Goal: Complete application form

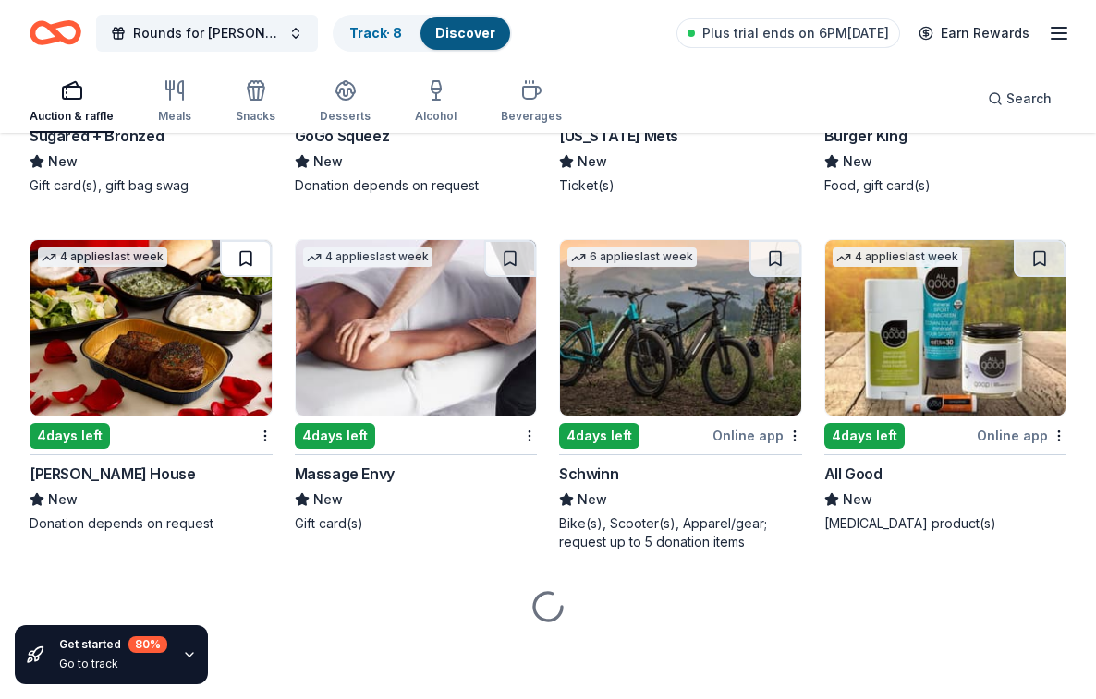
scroll to position [13748, 0]
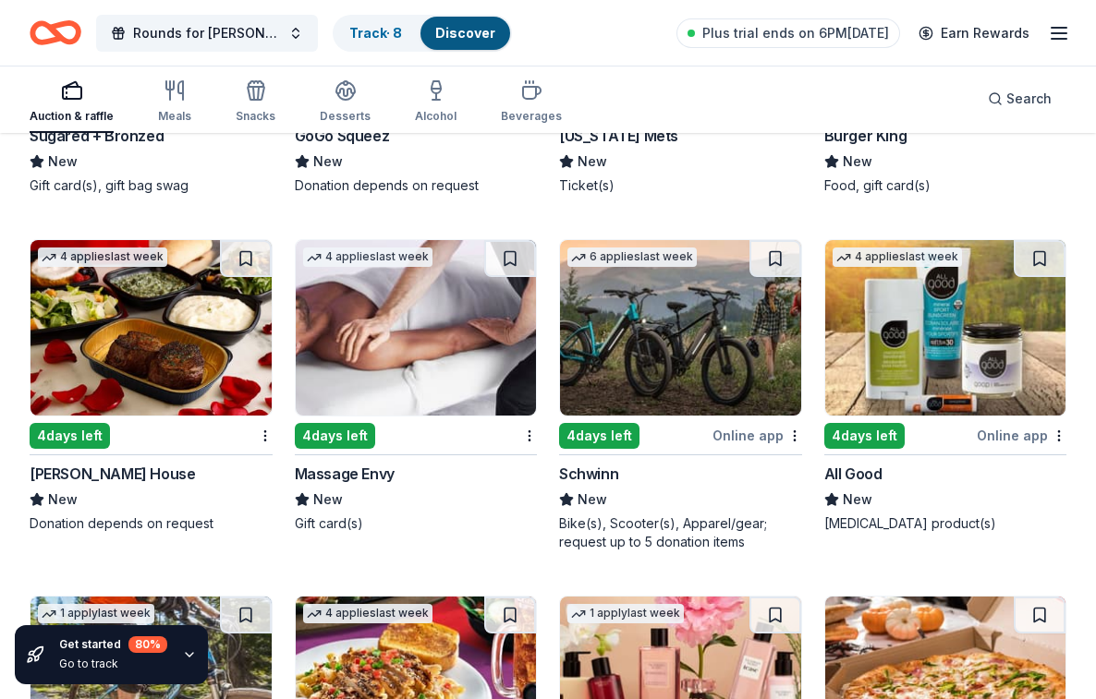
click at [710, 336] on img at bounding box center [680, 328] width 241 height 176
click at [381, 376] on img at bounding box center [416, 328] width 241 height 176
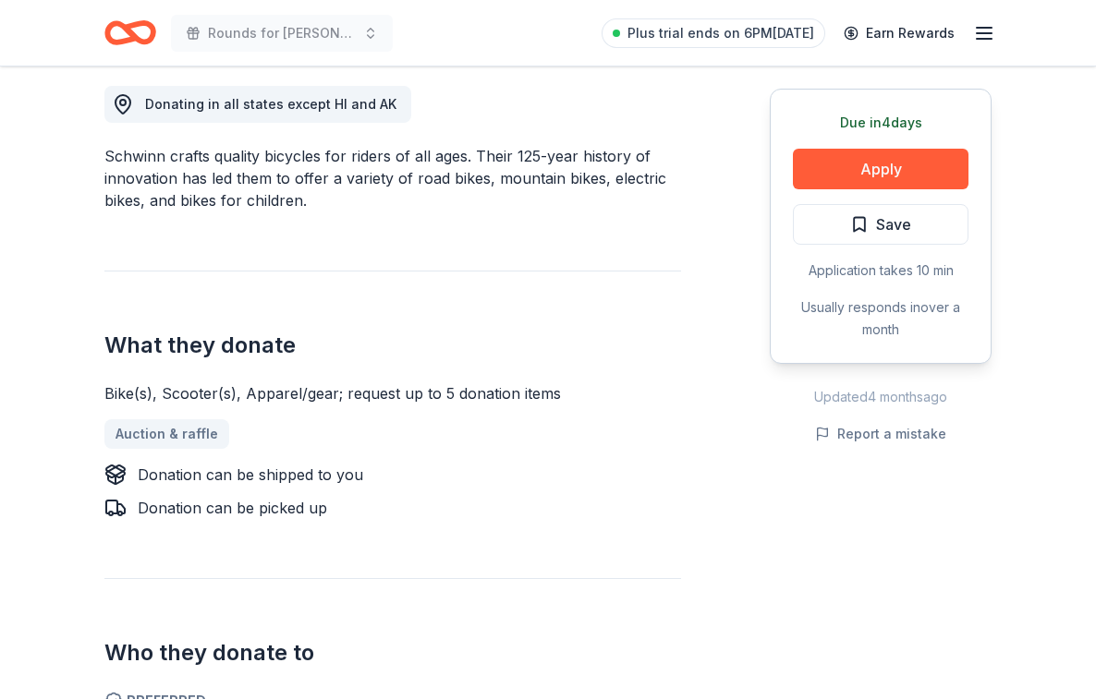
scroll to position [521, 0]
click at [842, 166] on button "Apply" at bounding box center [881, 169] width 176 height 41
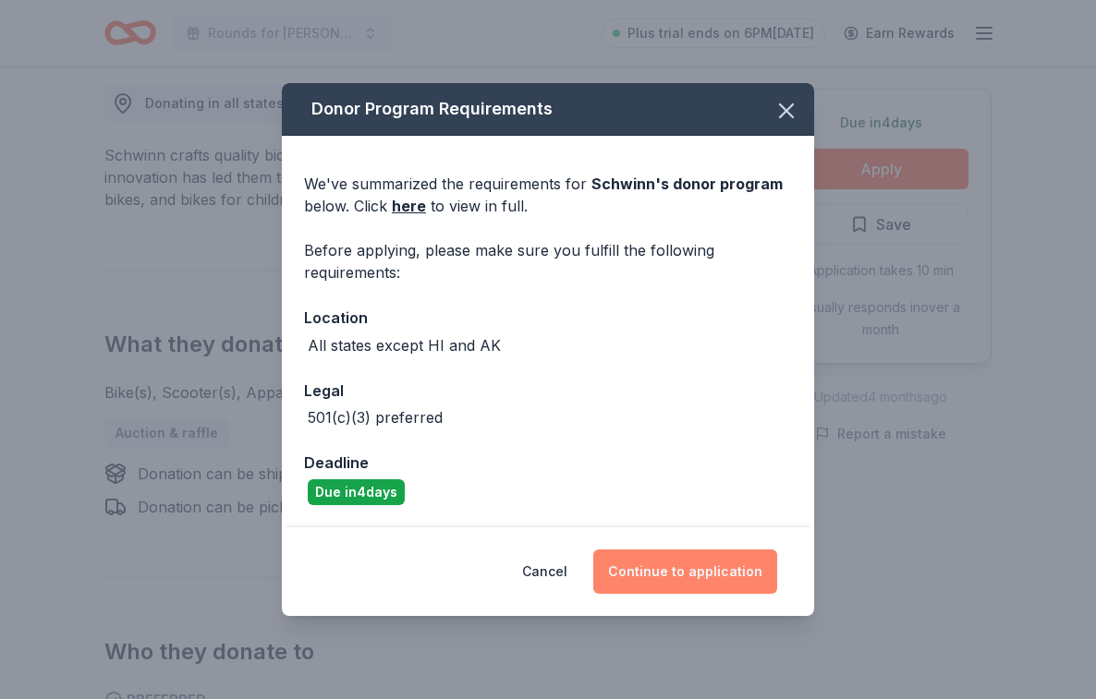
click at [669, 567] on button "Continue to application" at bounding box center [685, 572] width 184 height 44
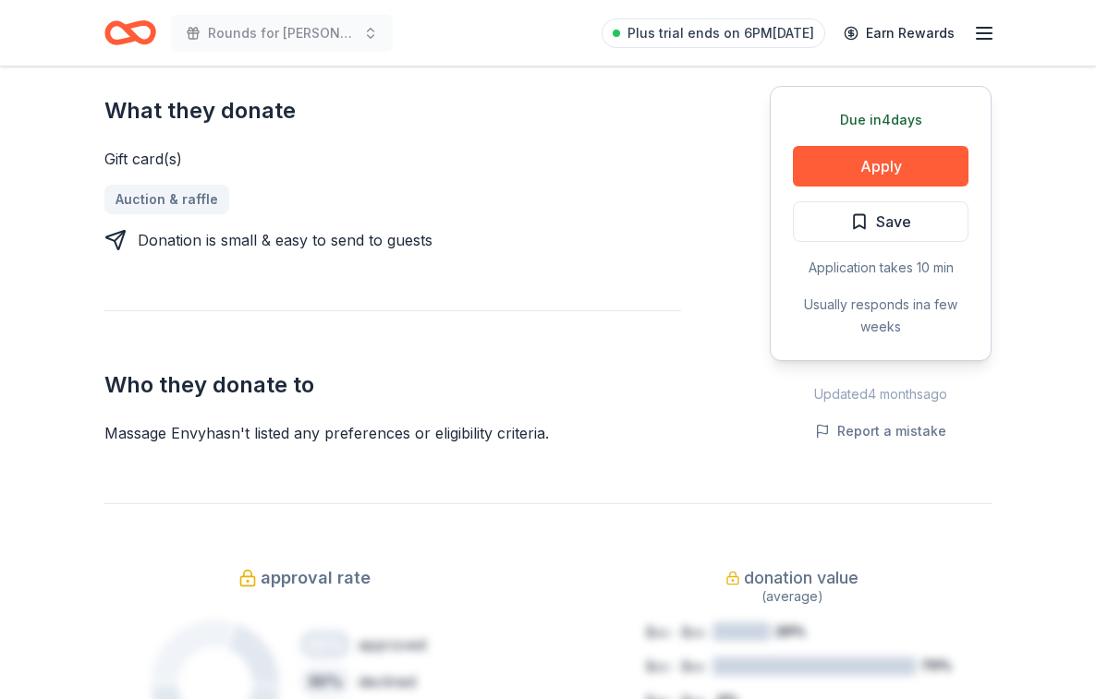
scroll to position [745, 0]
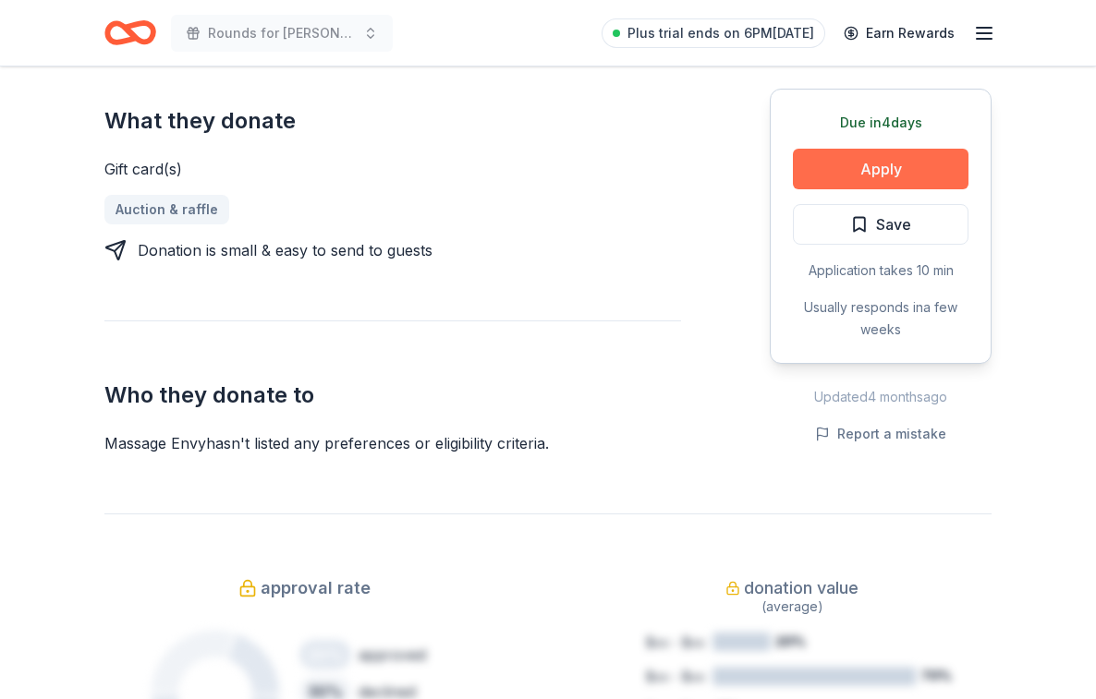
click at [878, 160] on button "Apply" at bounding box center [881, 169] width 176 height 41
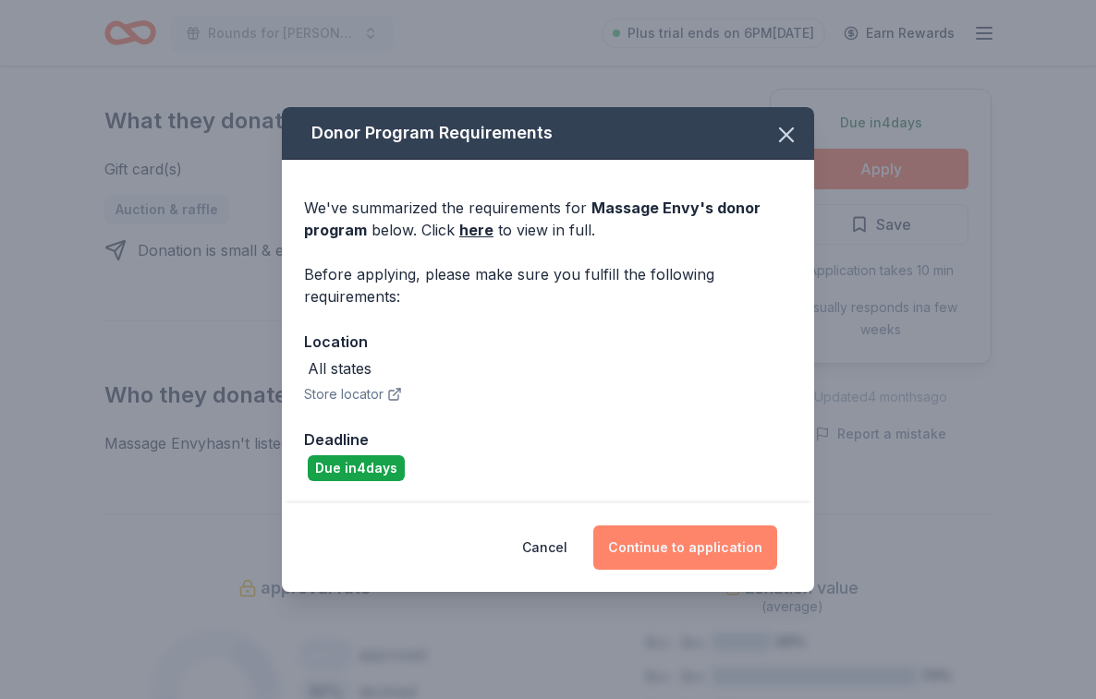
click at [692, 542] on button "Continue to application" at bounding box center [685, 548] width 184 height 44
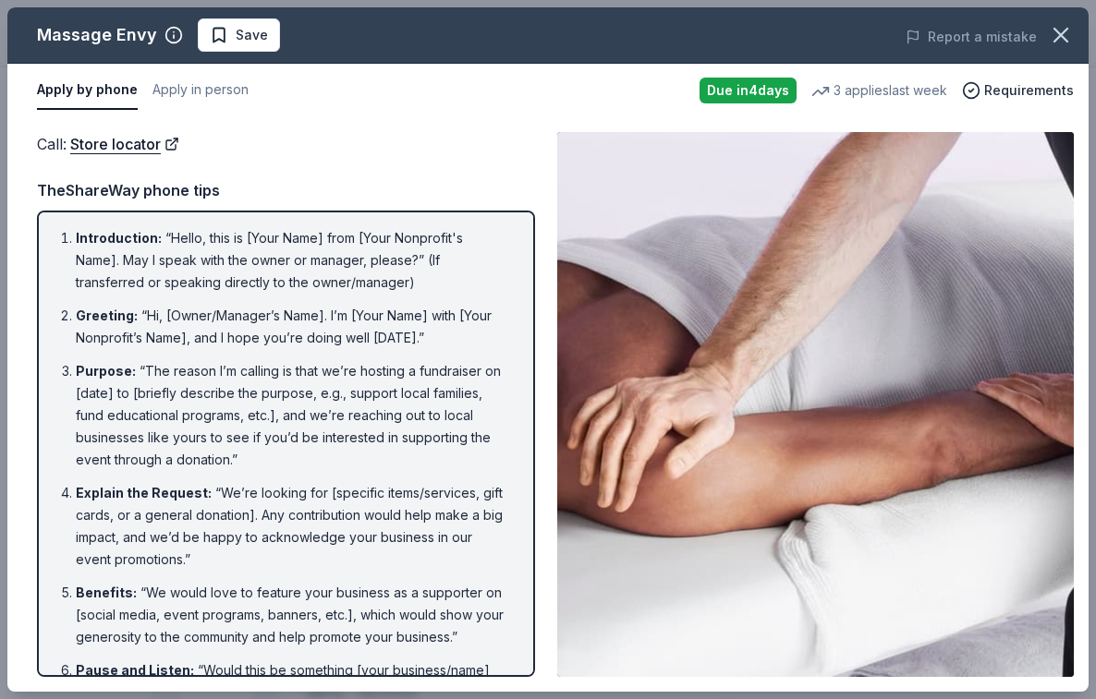
scroll to position [0, 0]
click at [509, 183] on div "TheShareWay phone tips" at bounding box center [286, 190] width 498 height 24
click at [188, 89] on button "Apply in person" at bounding box center [200, 90] width 96 height 39
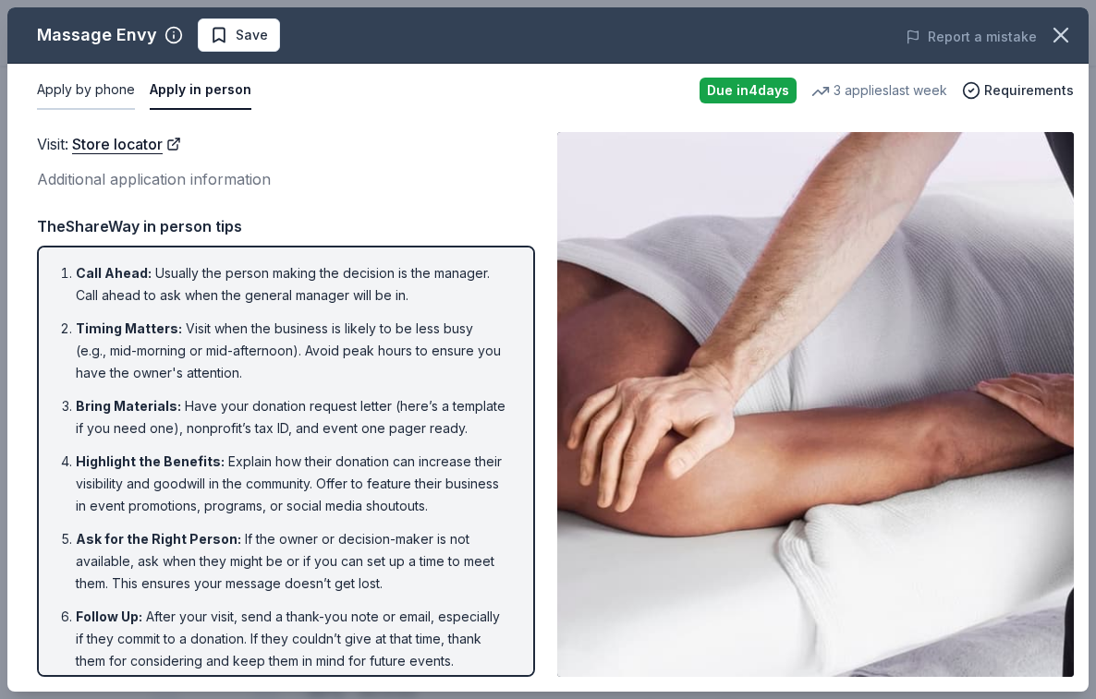
click at [108, 87] on button "Apply by phone" at bounding box center [86, 90] width 98 height 39
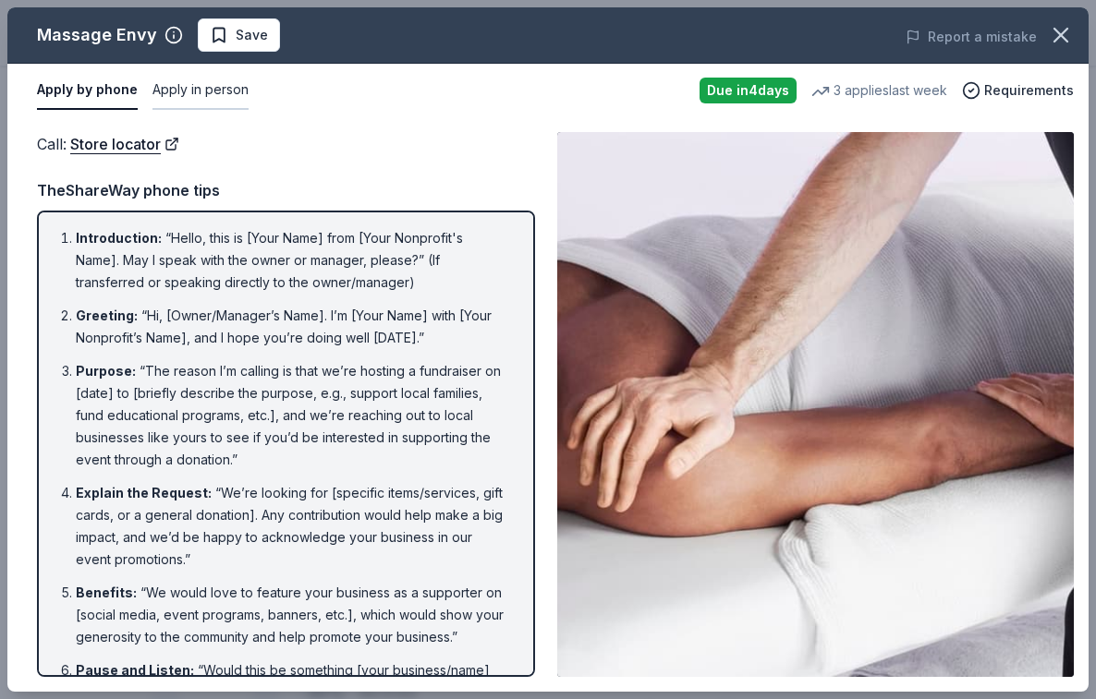
click at [179, 84] on button "Apply in person" at bounding box center [200, 90] width 96 height 39
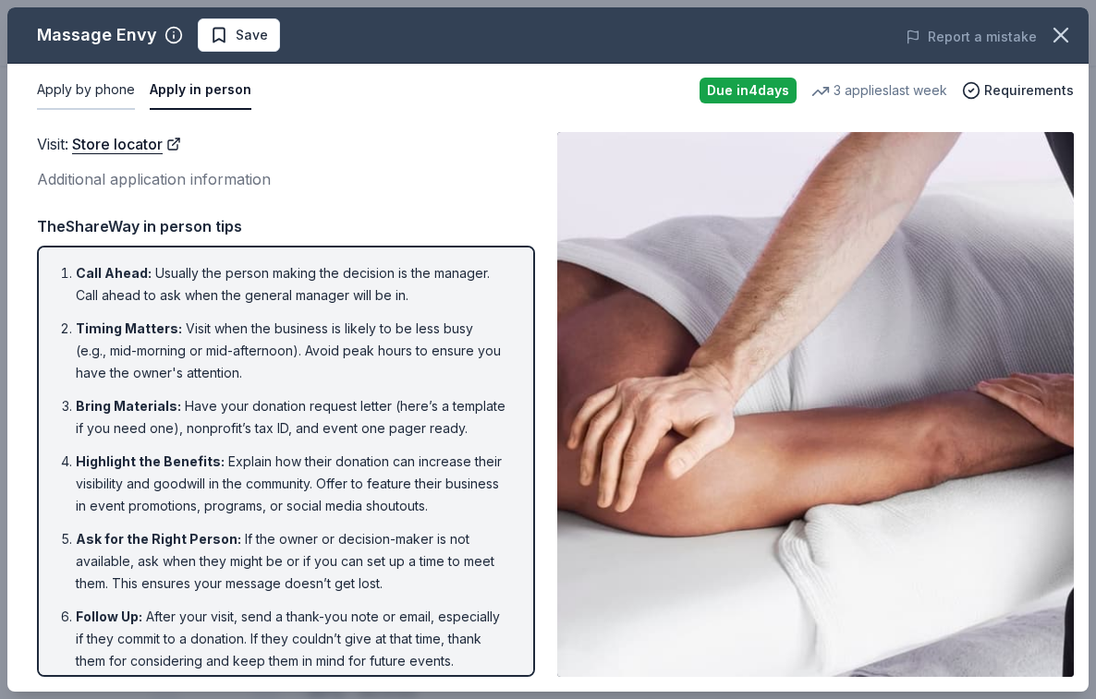
click at [95, 92] on button "Apply by phone" at bounding box center [86, 90] width 98 height 39
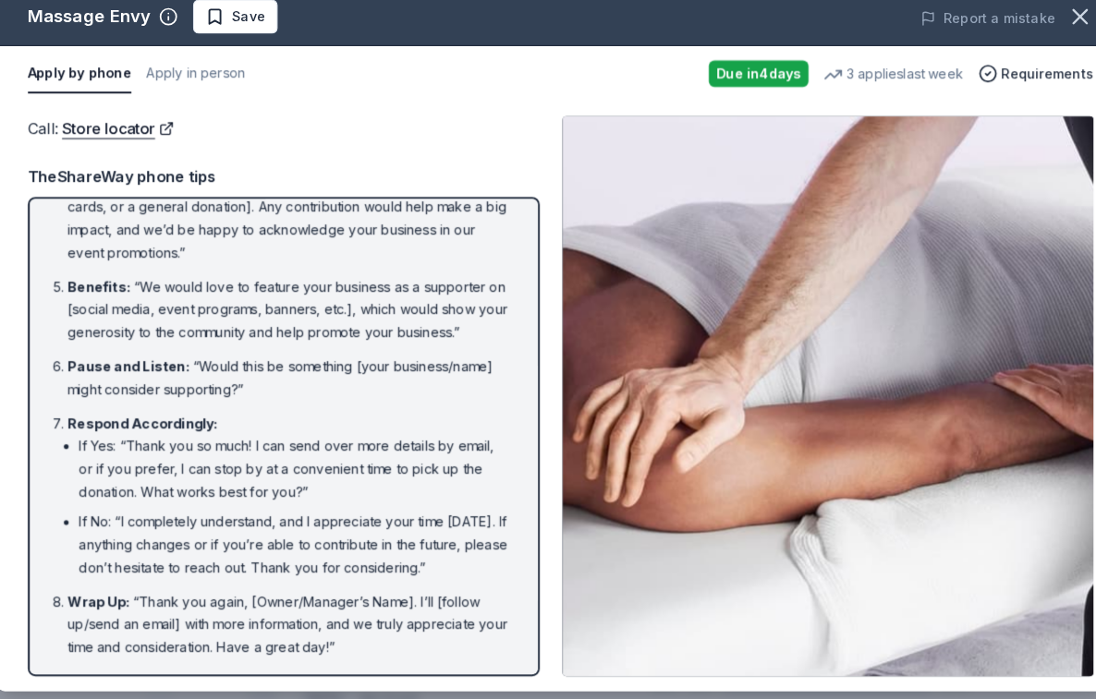
scroll to position [294, 0]
click at [201, 75] on button "Apply in person" at bounding box center [200, 90] width 96 height 39
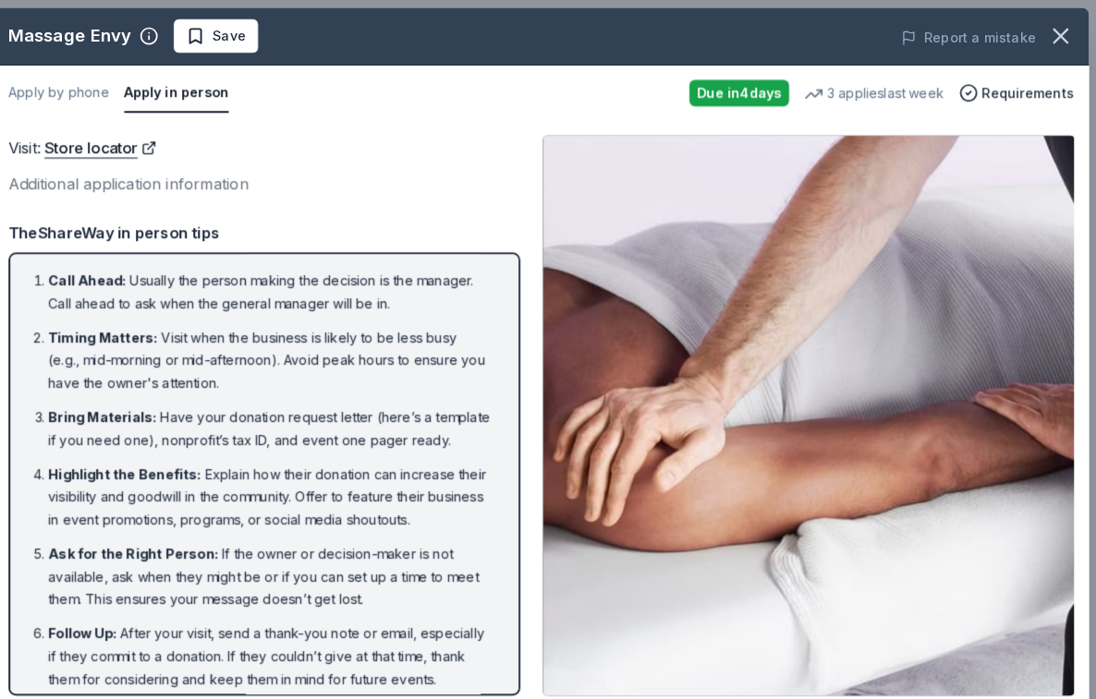
scroll to position [0, 0]
click at [70, 84] on button "Apply by phone" at bounding box center [86, 90] width 98 height 39
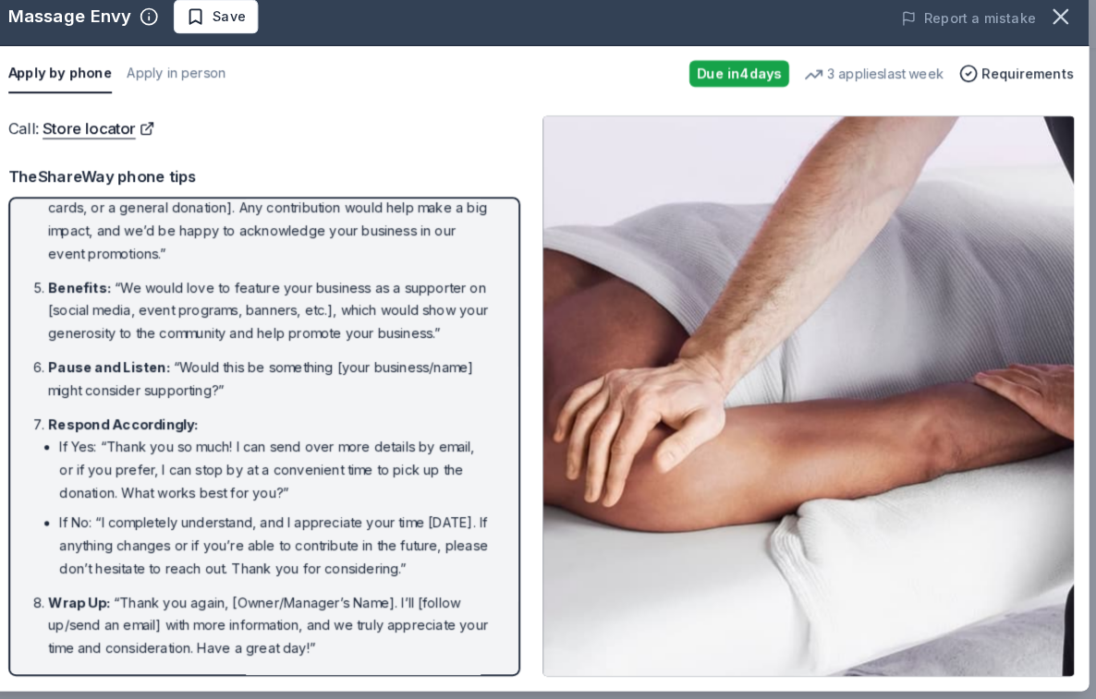
scroll to position [542, 0]
